Goal: Information Seeking & Learning: Learn about a topic

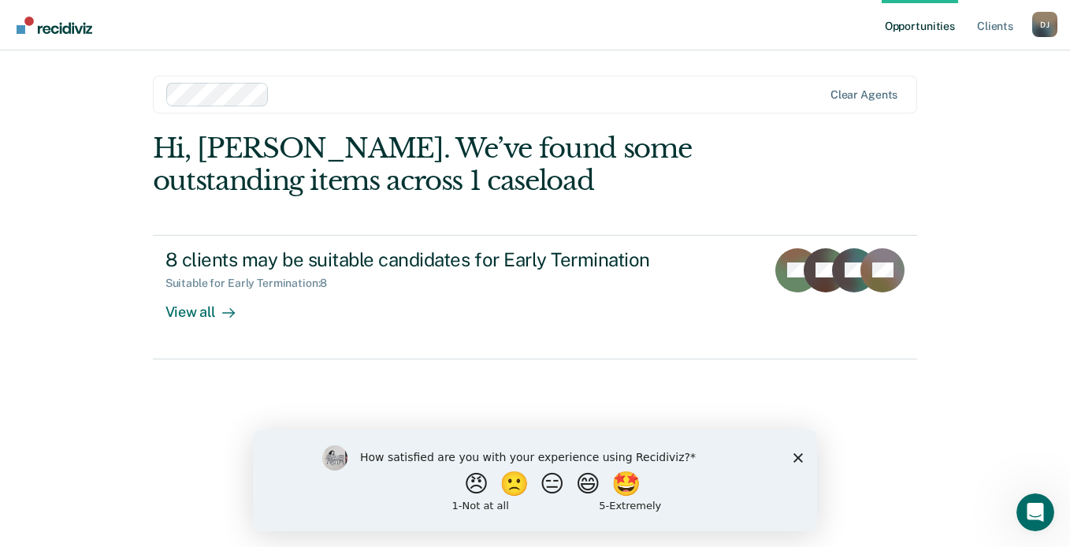
click at [796, 454] on icon "Close survey" at bounding box center [797, 456] width 9 height 9
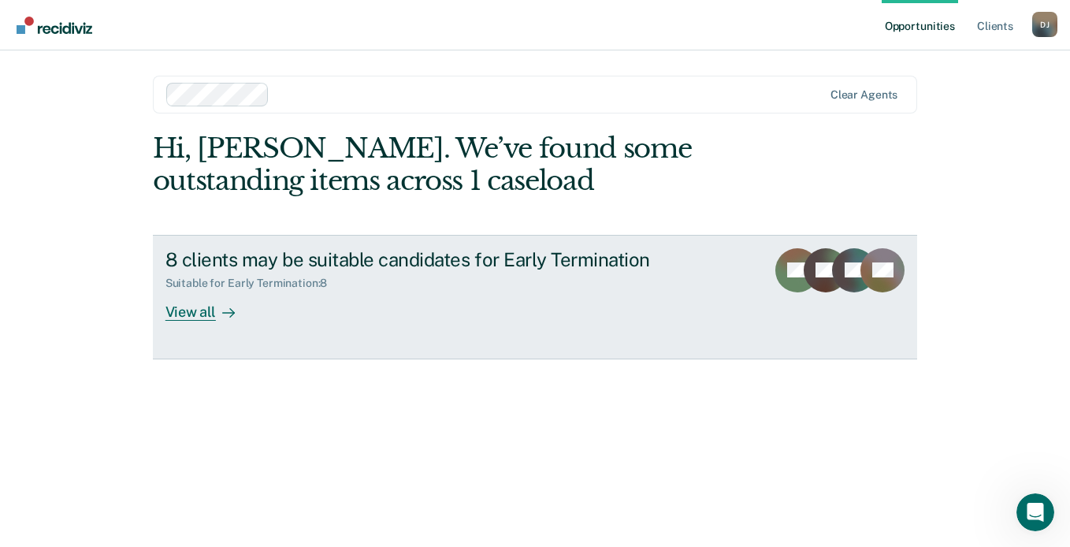
click at [271, 298] on div "8 clients may be suitable candidates for Early Termination Suitable for Early T…" at bounding box center [460, 284] width 591 height 72
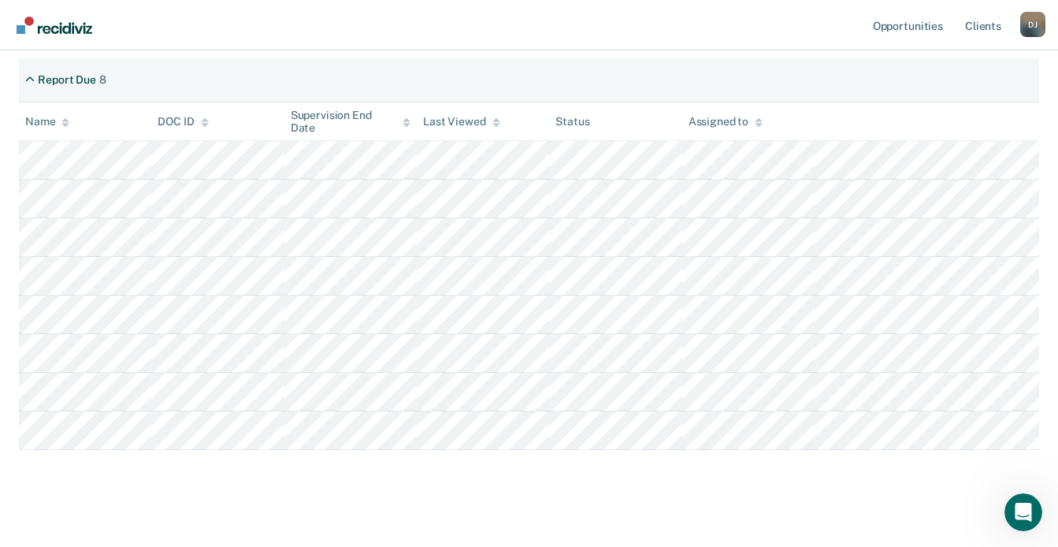
scroll to position [332, 0]
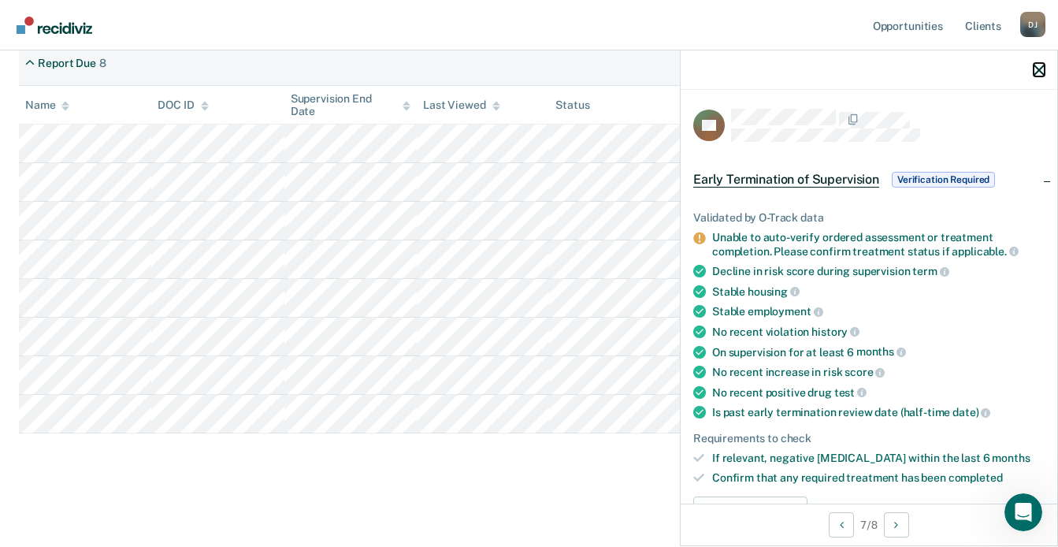
drag, startPoint x: 16, startPoint y: 263, endPoint x: 1027, endPoint y: 77, distance: 1028.2
click at [1041, 73] on icon "button" at bounding box center [1038, 70] width 11 height 11
